Goal: Information Seeking & Learning: Understand process/instructions

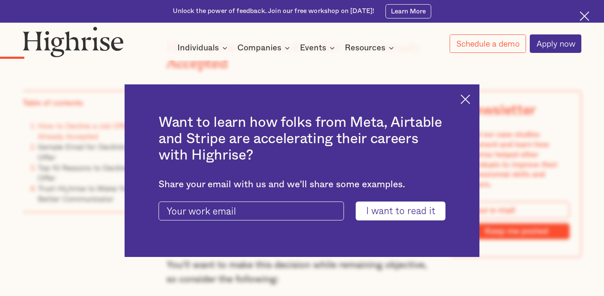
scroll to position [1415, 0]
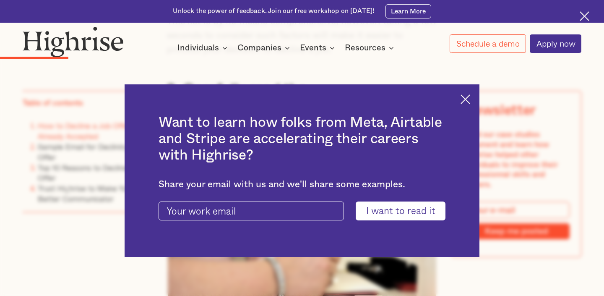
click at [467, 95] on img at bounding box center [466, 99] width 10 height 10
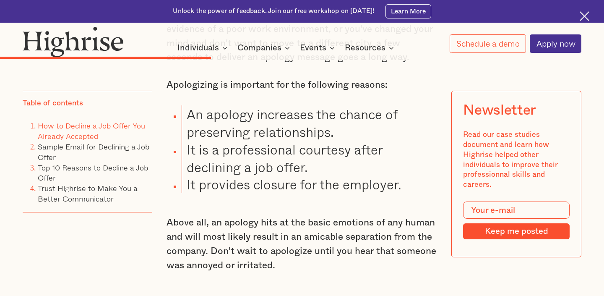
scroll to position [3262, 0]
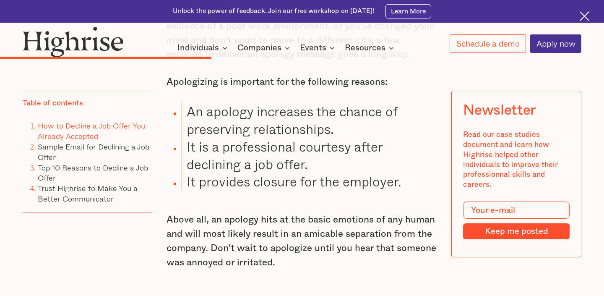
click at [400, 143] on li "It is a professional courtesy after declining a job offer." at bounding box center [310, 155] width 256 height 35
click at [380, 149] on li "It is a professional courtesy after declining a job offer." at bounding box center [310, 155] width 256 height 35
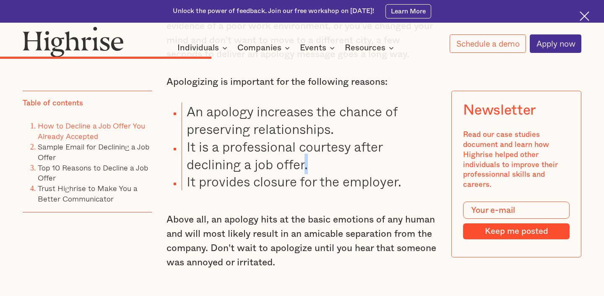
click at [380, 149] on li "It is a professional courtesy after declining a job offer." at bounding box center [310, 155] width 256 height 35
click at [373, 172] on li "It provides closure for the employer." at bounding box center [310, 181] width 256 height 18
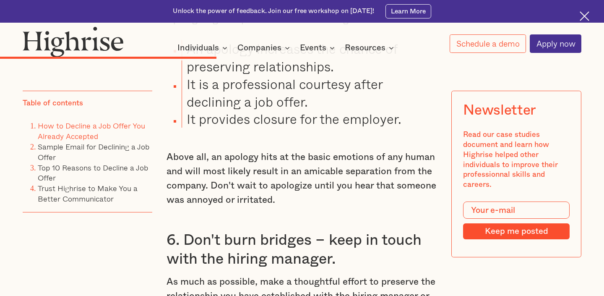
click at [346, 187] on p "Above all, an apology hits at the basic emotions of any human and will most lik…" at bounding box center [302, 178] width 271 height 57
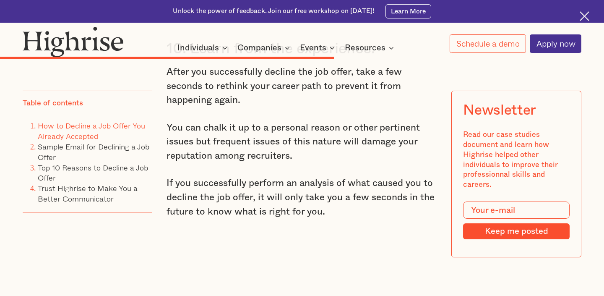
scroll to position [5058, 0]
